Goal: Information Seeking & Learning: Learn about a topic

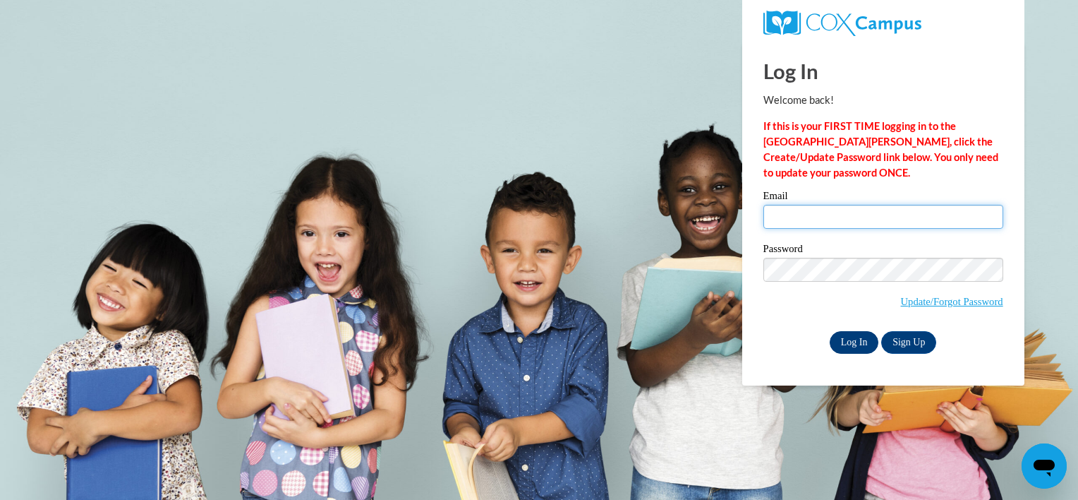
type input "[EMAIL_ADDRESS][DOMAIN_NAME]"
click at [852, 344] on input "Log In" at bounding box center [854, 342] width 49 height 23
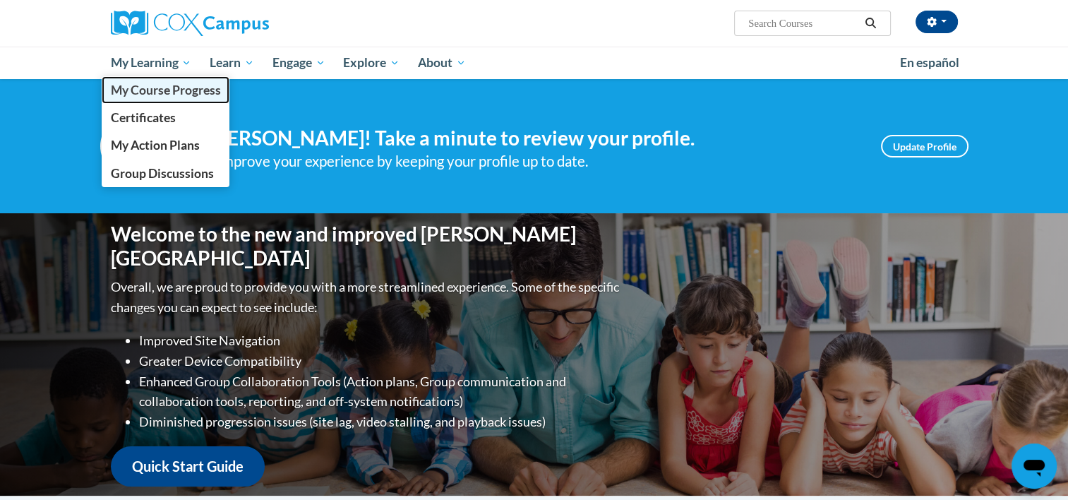
click at [169, 89] on span "My Course Progress" at bounding box center [165, 90] width 110 height 15
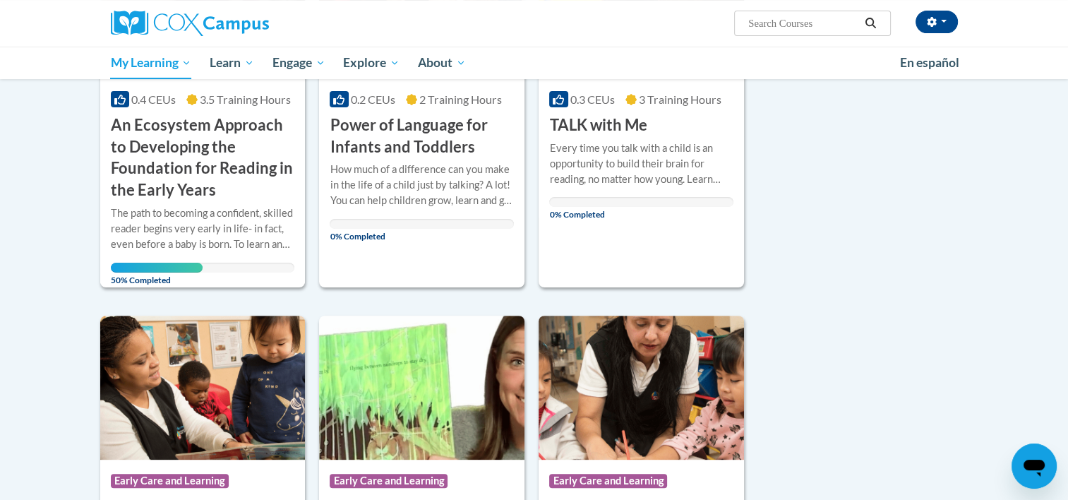
scroll to position [367, 0]
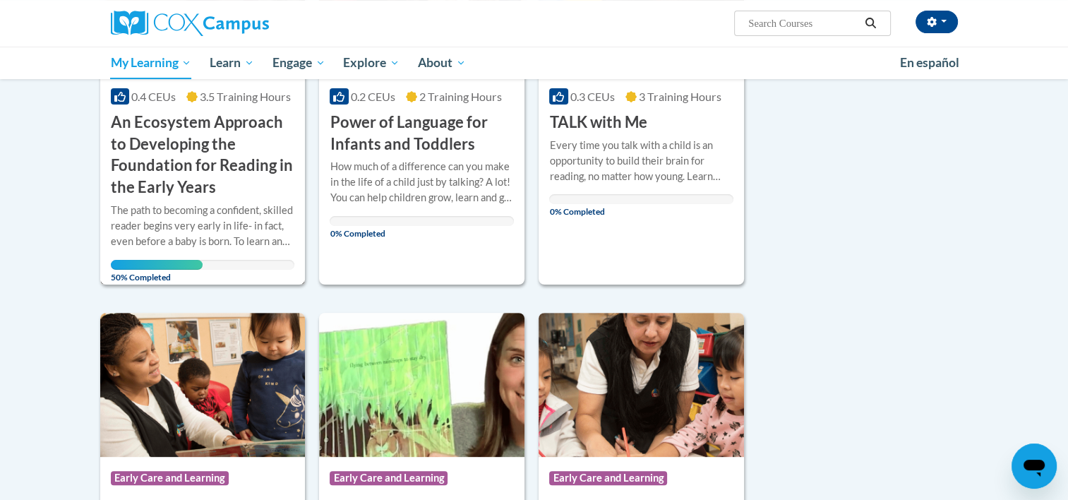
click at [246, 126] on h3 "An Ecosystem Approach to Developing the Foundation for Reading in the Early Yea…" at bounding box center [203, 154] width 184 height 87
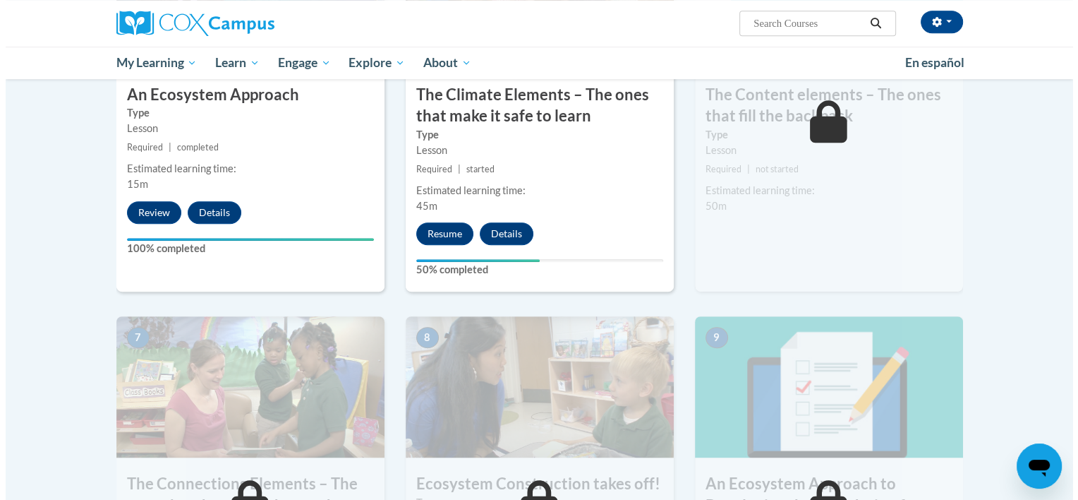
scroll to position [890, 0]
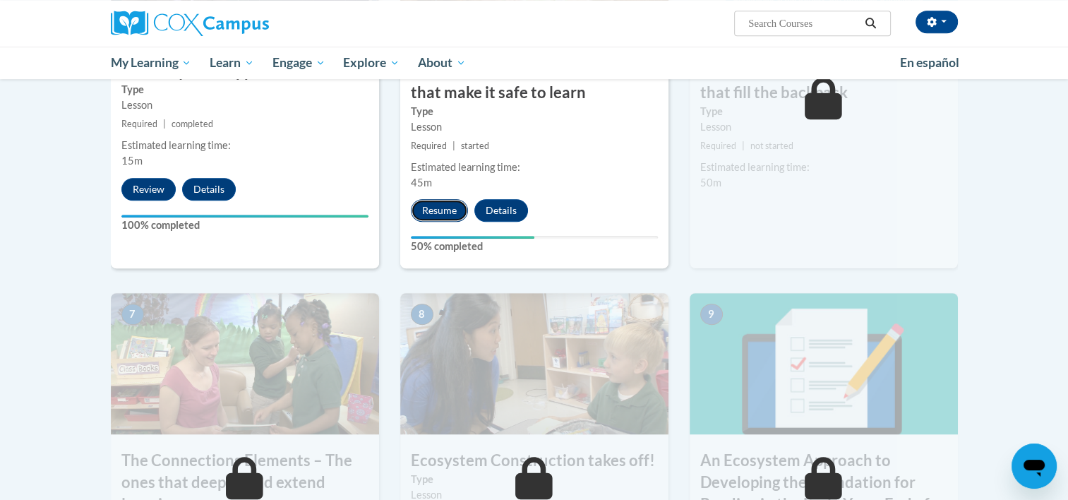
click at [426, 214] on button "Resume" at bounding box center [439, 210] width 57 height 23
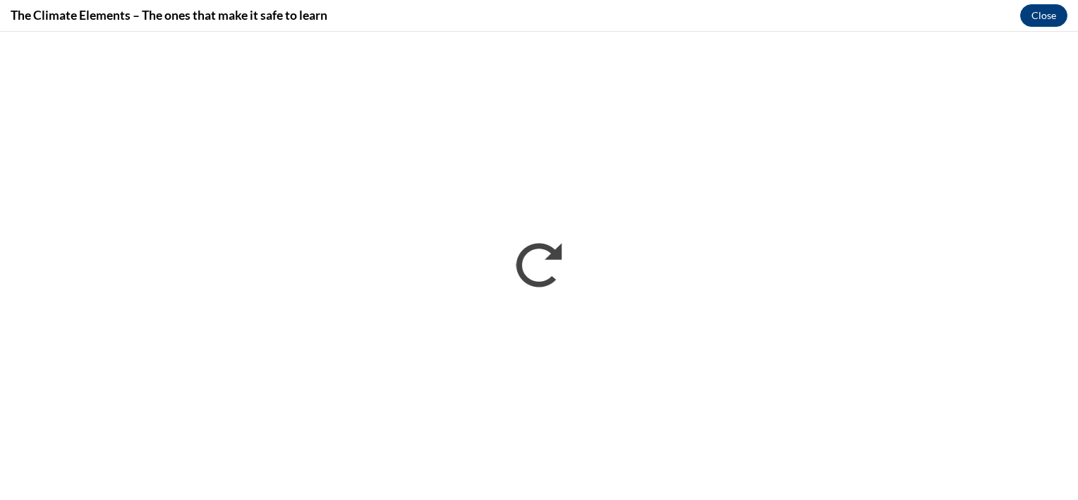
scroll to position [0, 0]
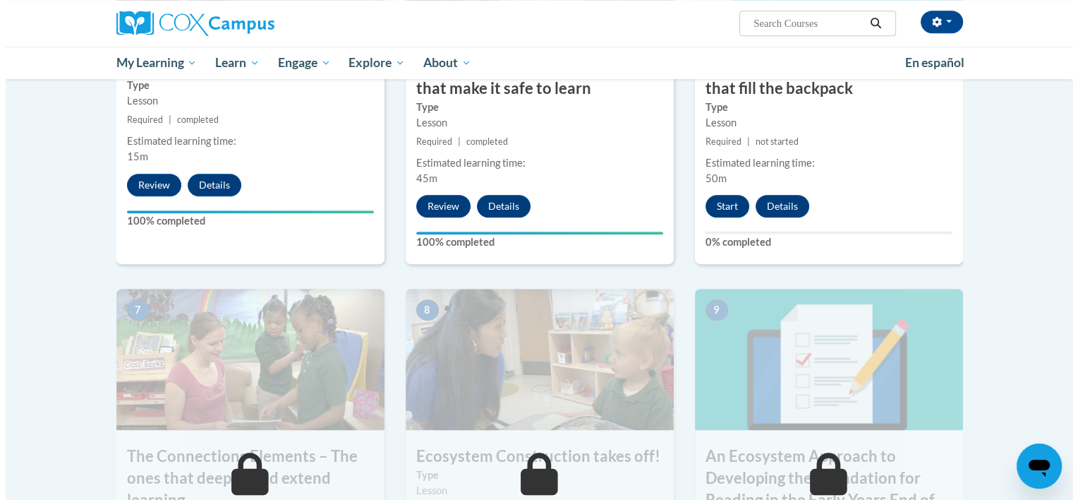
scroll to position [879, 0]
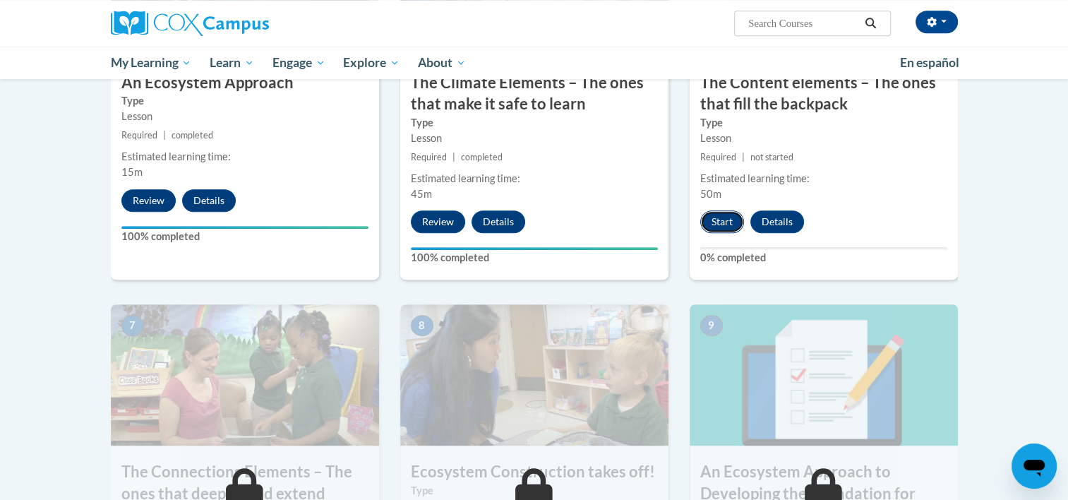
click at [715, 226] on button "Start" at bounding box center [722, 221] width 44 height 23
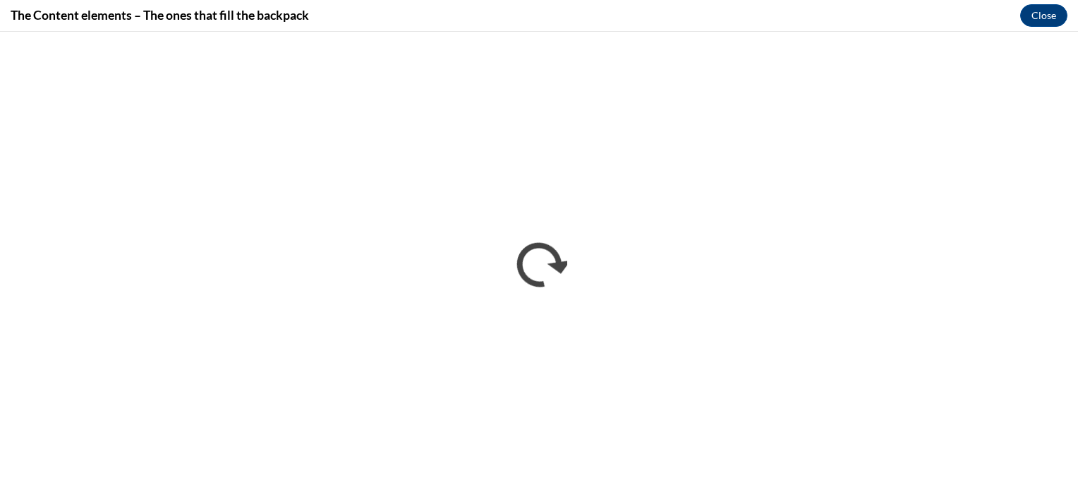
scroll to position [0, 0]
